Goal: Transaction & Acquisition: Download file/media

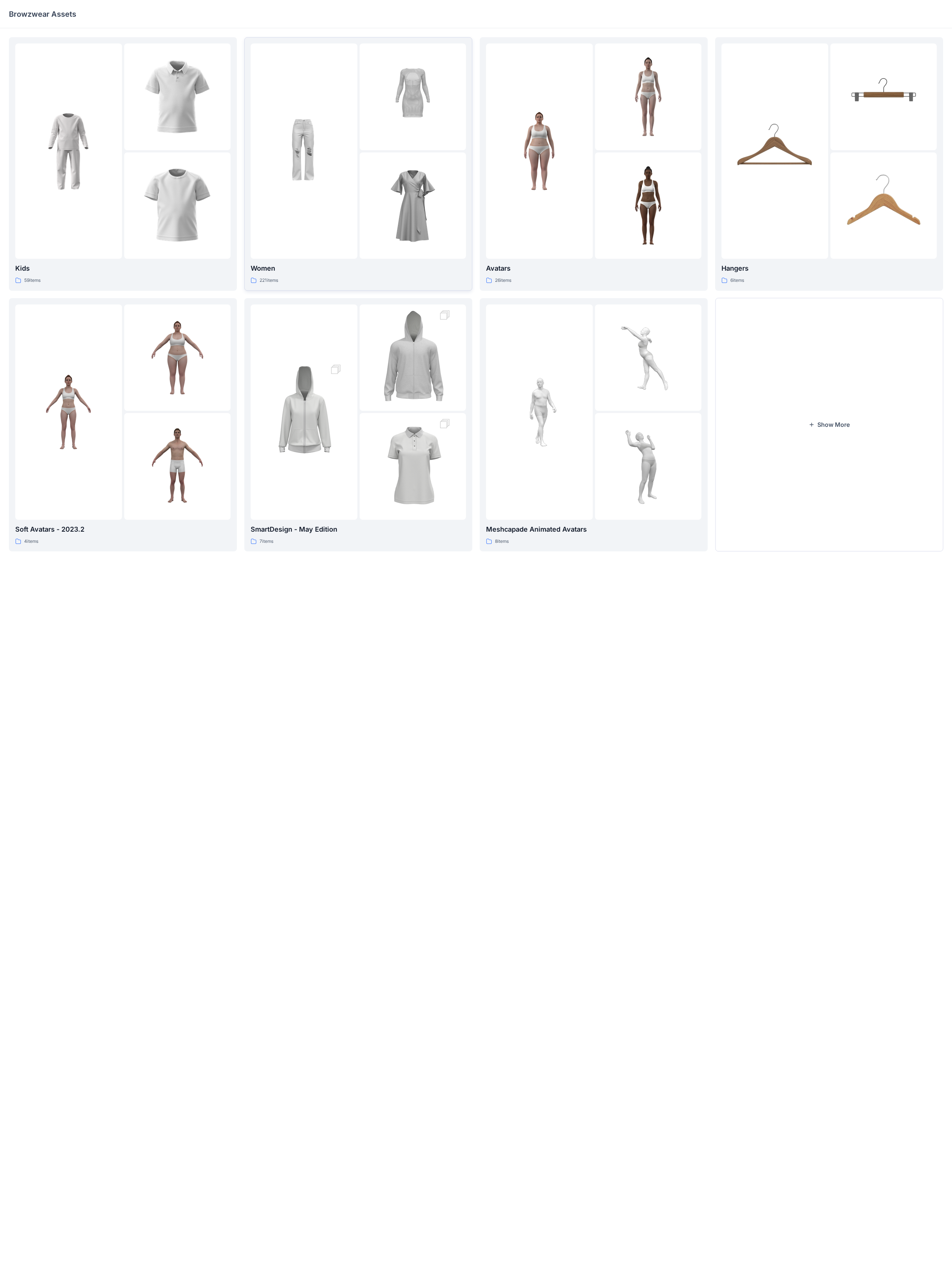
click at [271, 268] on p "Women" at bounding box center [358, 268] width 215 height 10
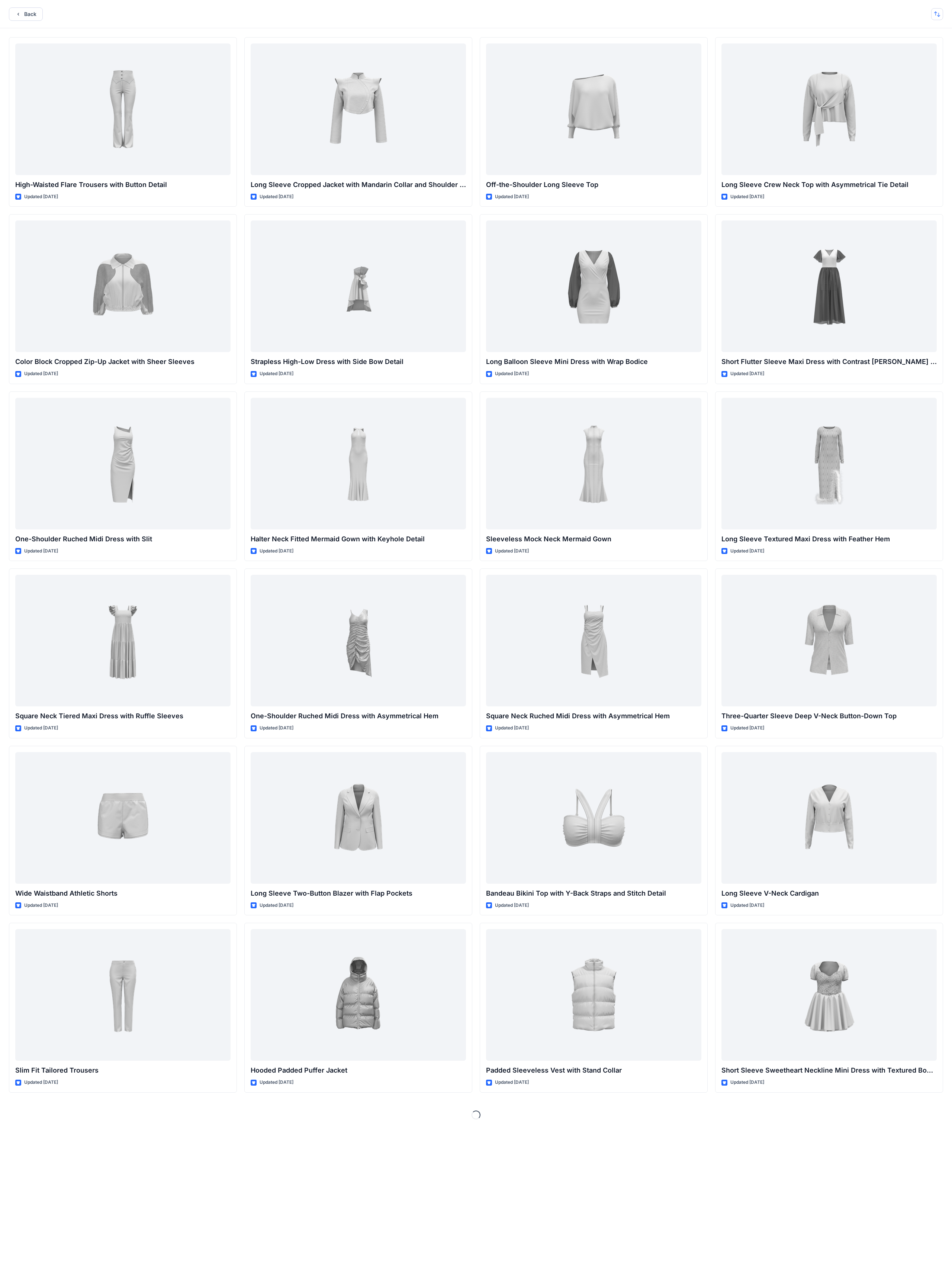
click at [365, 14] on button "button" at bounding box center [937, 14] width 12 height 12
click at [365, 14] on button "button" at bounding box center [937, 14] width 12 height 12
click at [29, 12] on button "Back" at bounding box center [26, 14] width 34 height 14
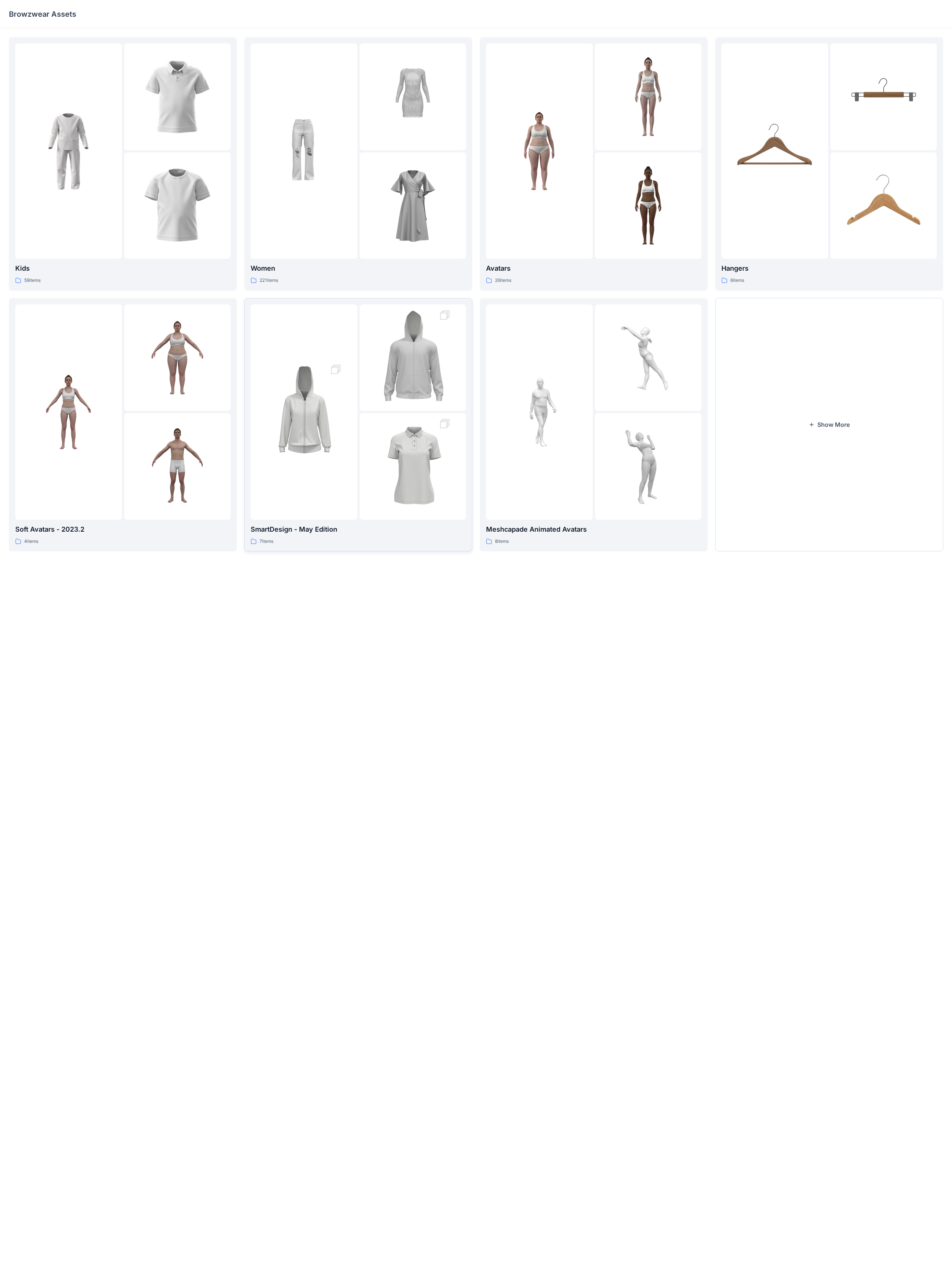
click at [365, 297] on img at bounding box center [412, 467] width 82 height 123
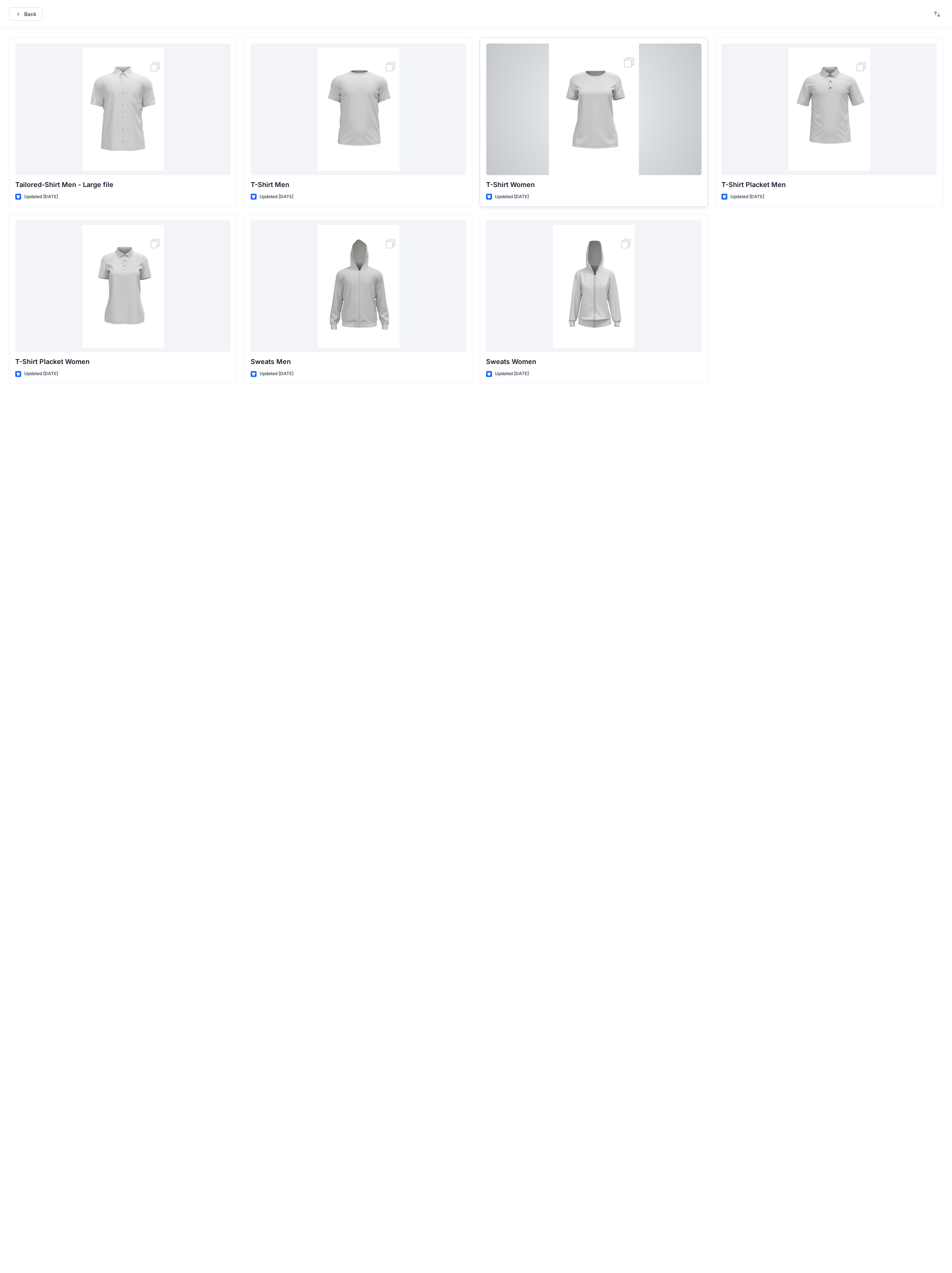
click at [365, 133] on div at bounding box center [594, 109] width 215 height 132
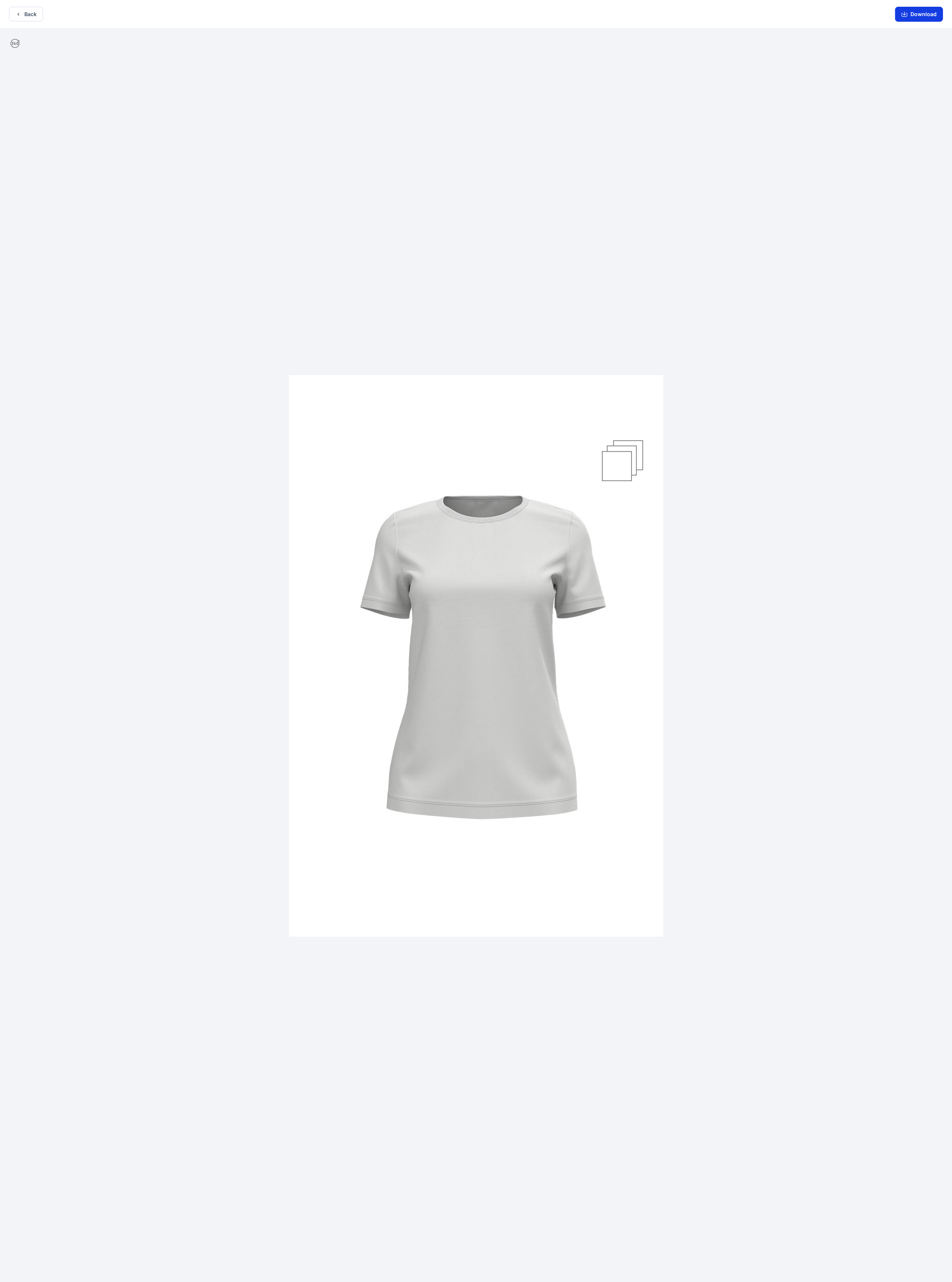
click at [368, 13] on button "Download" at bounding box center [919, 14] width 48 height 15
